Goal: Transaction & Acquisition: Obtain resource

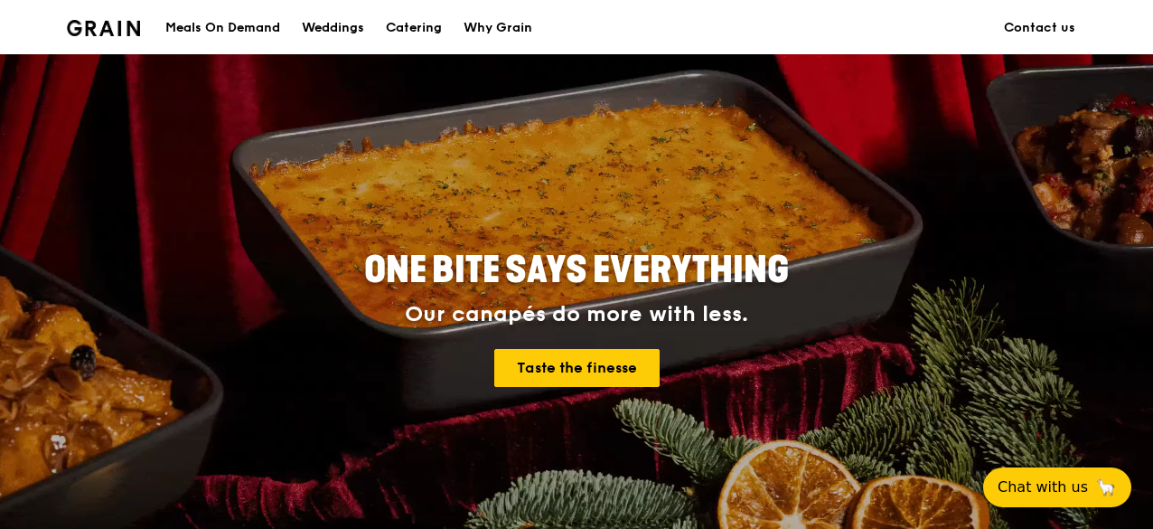
scroll to position [13, 0]
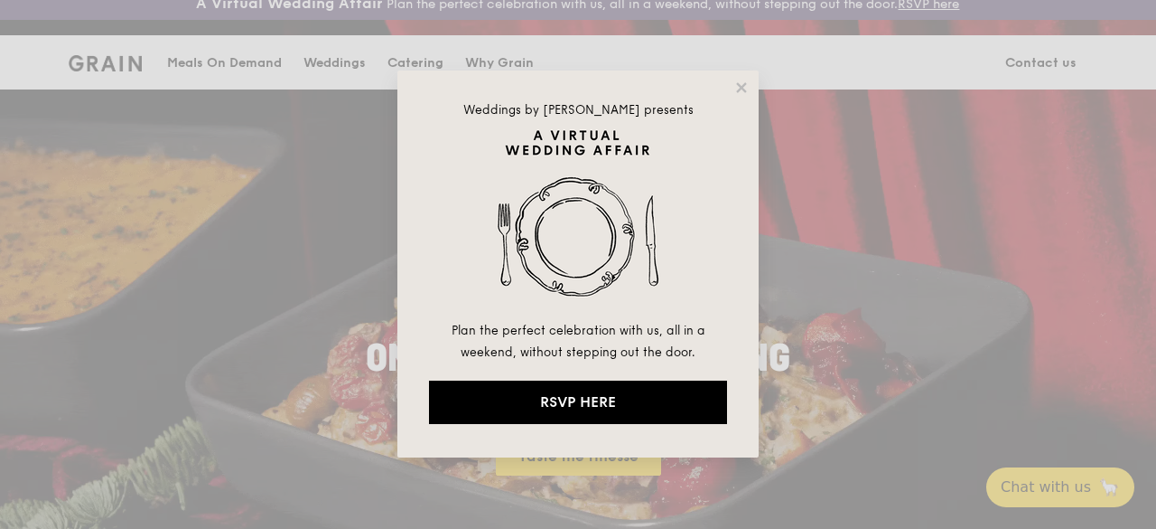
click at [407, 58] on div "Weddings by [PERSON_NAME] presents Plan the perfect celebration with us, all in…" at bounding box center [578, 264] width 1156 height 529
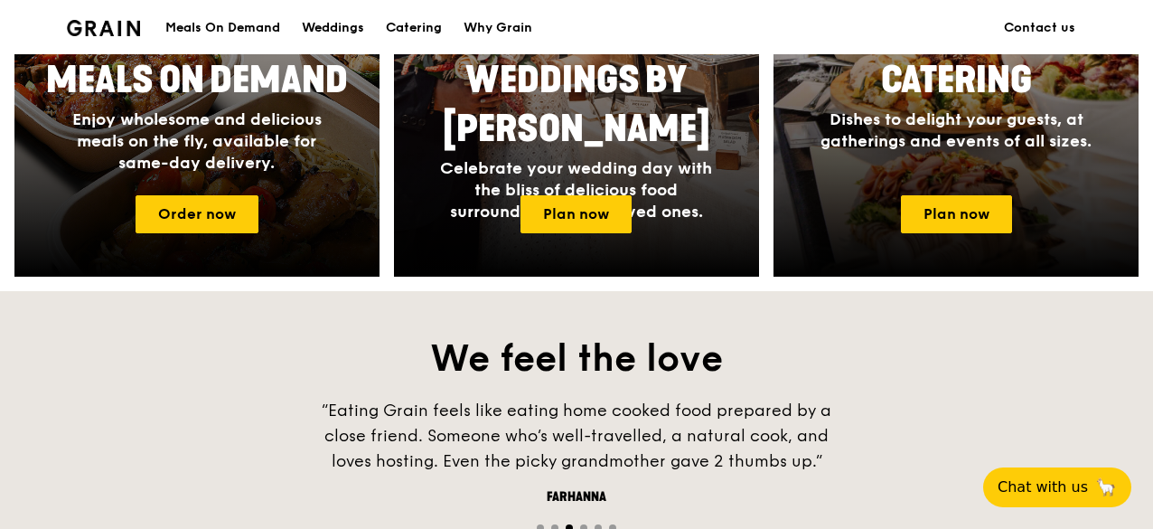
scroll to position [971, 0]
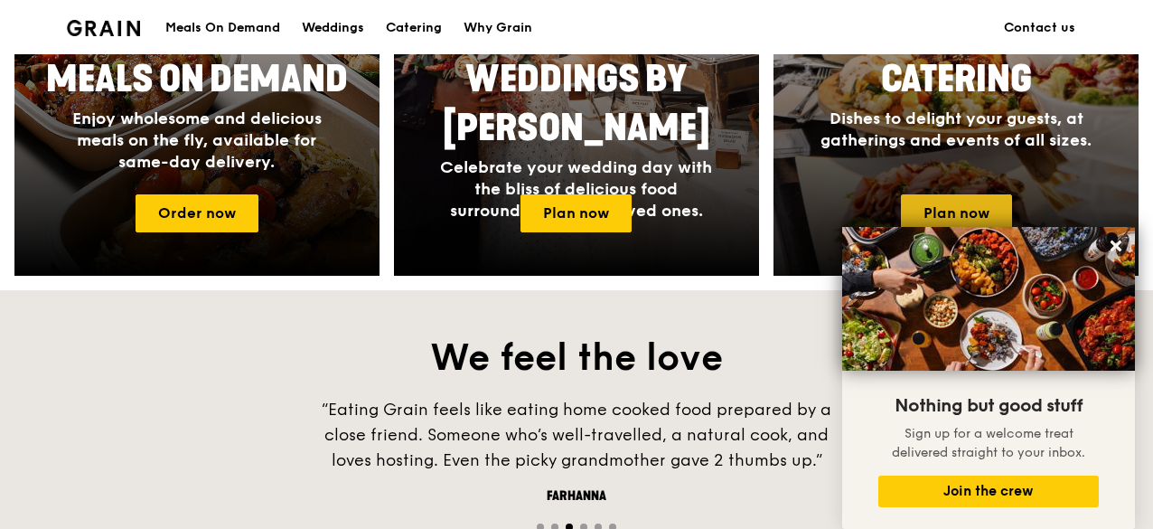
click at [946, 210] on link "Plan now" at bounding box center [956, 213] width 111 height 38
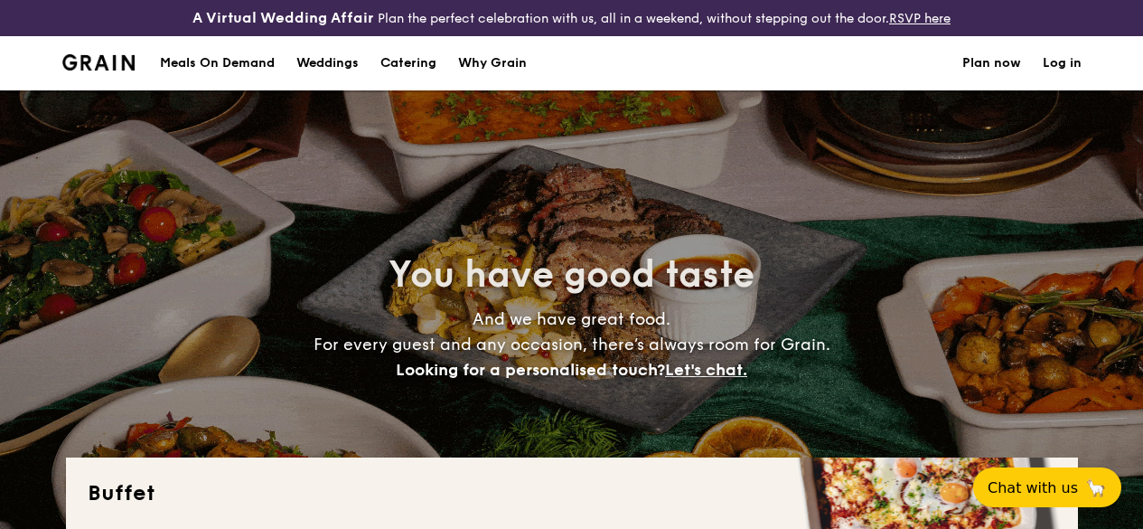
select select
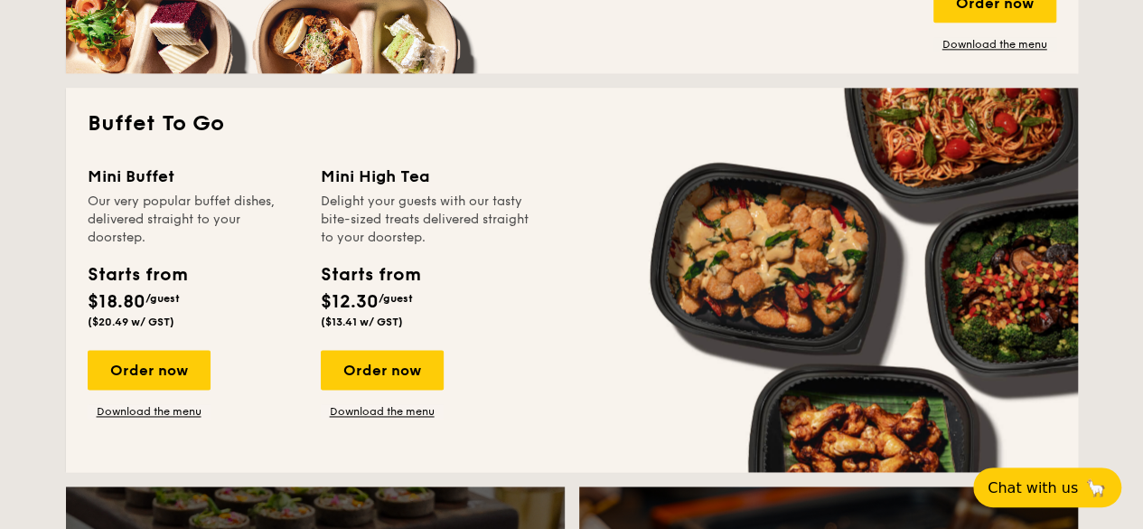
scroll to position [1165, 0]
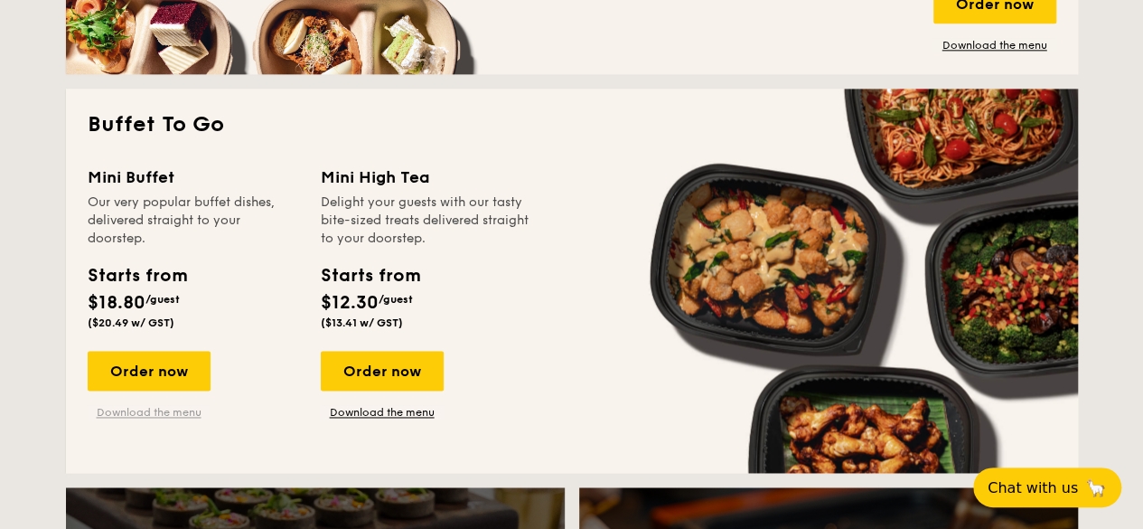
click at [150, 419] on link "Download the menu" at bounding box center [149, 412] width 123 height 14
